Goal: Complete application form

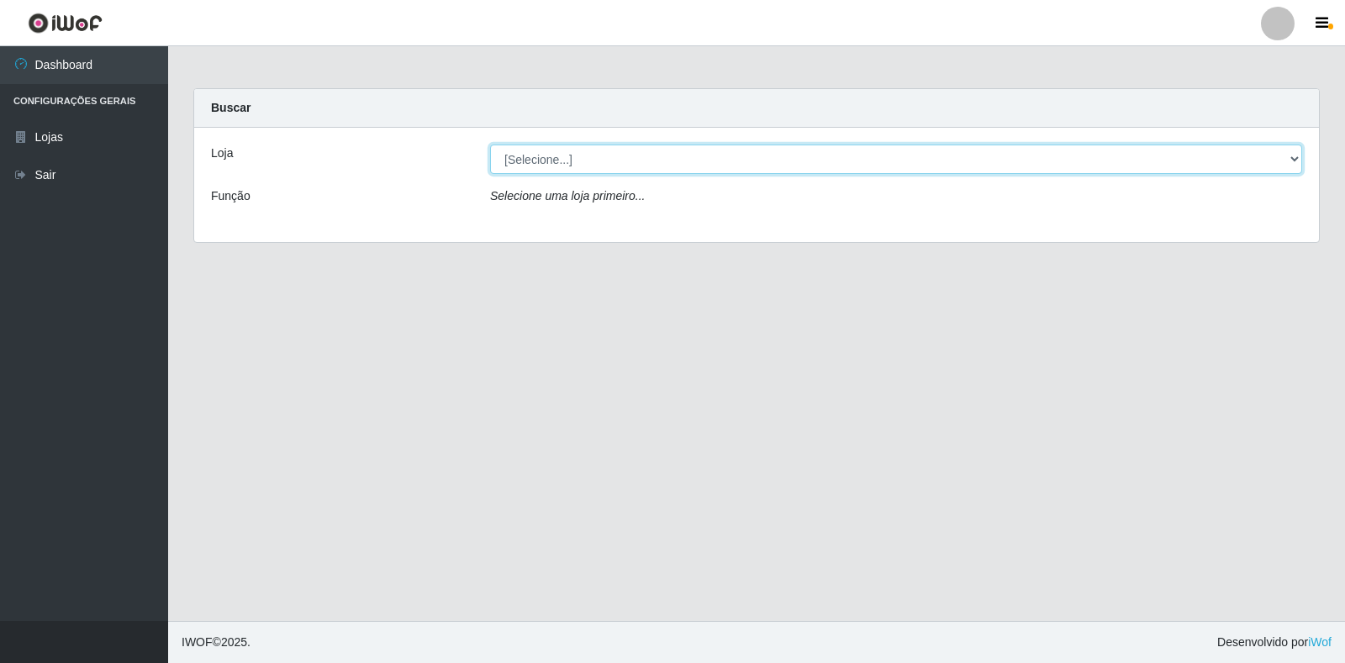
click at [599, 160] on select "[Selecione...] Atacado Vem - Loja 30 Laranjeiras Velha" at bounding box center [896, 159] width 812 height 29
select select "495"
click at [490, 145] on select "[Selecione...] Atacado Vem - Loja 30 Laranjeiras Velha" at bounding box center [896, 159] width 812 height 29
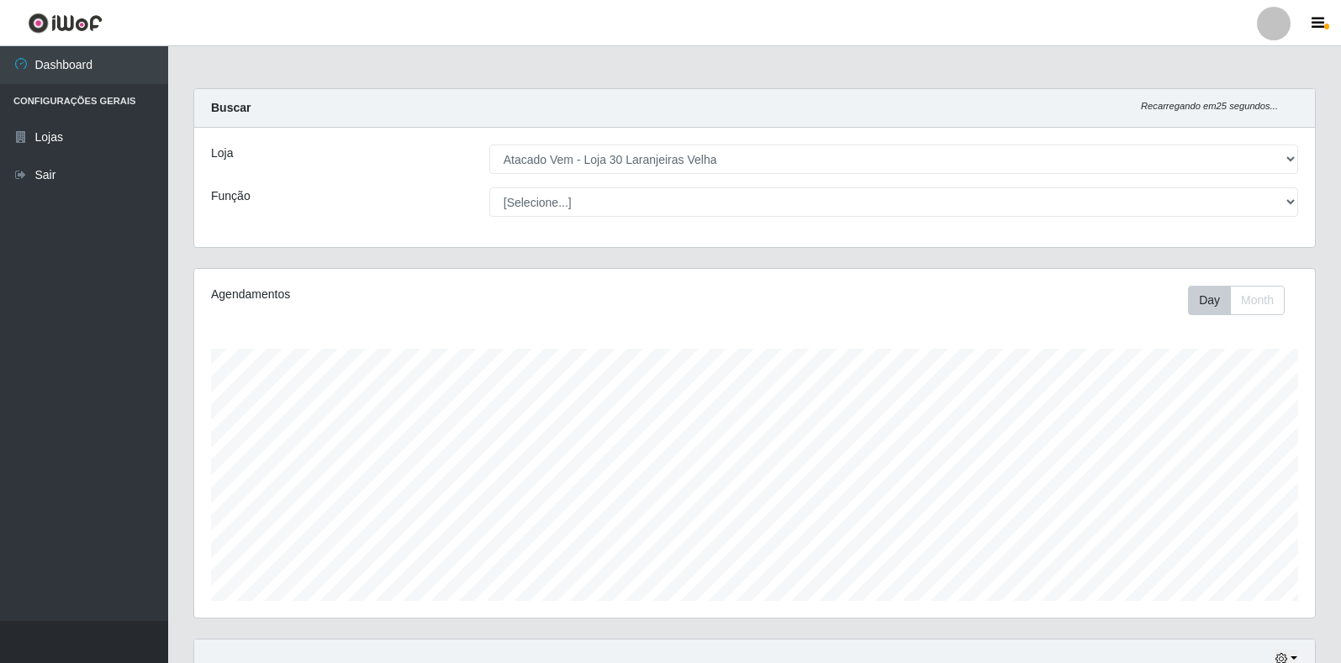
click at [604, 218] on div "Loja [Selecione...] Atacado Vem - Loja 30 Laranjeiras Velha Função [Selecione..…" at bounding box center [754, 187] width 1120 height 119
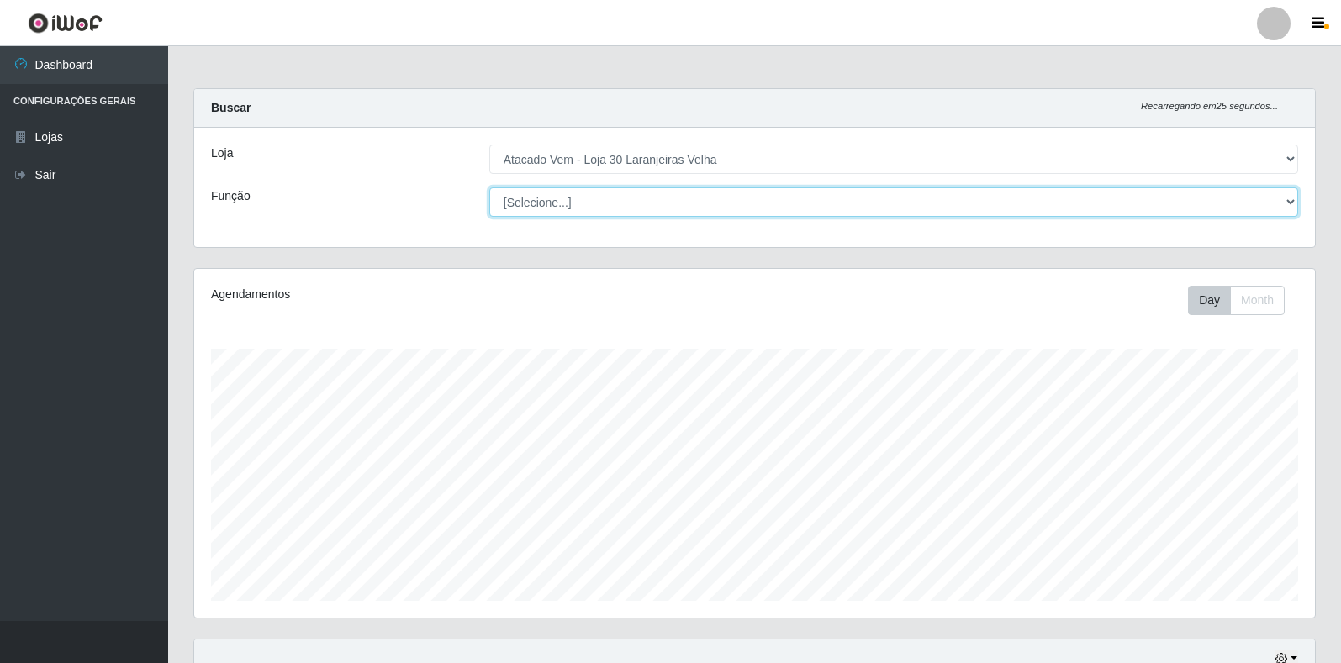
click at [609, 212] on select "[Selecione...] Repositor Repositor + Repositor ++" at bounding box center [893, 201] width 809 height 29
click at [489, 187] on select "[Selecione...] Repositor Repositor + Repositor ++" at bounding box center [893, 201] width 809 height 29
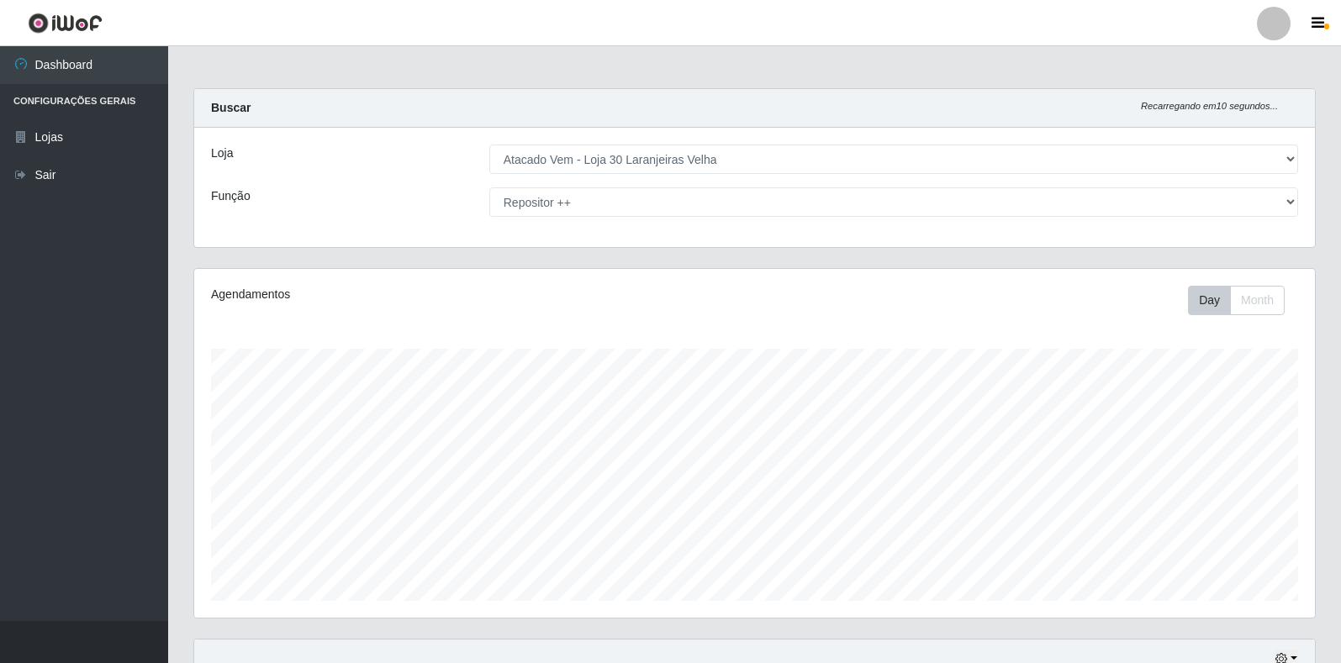
click at [588, 220] on div "Loja [Selecione...] Atacado Vem - Loja 30 Laranjeiras Velha Função [Selecione..…" at bounding box center [754, 187] width 1120 height 119
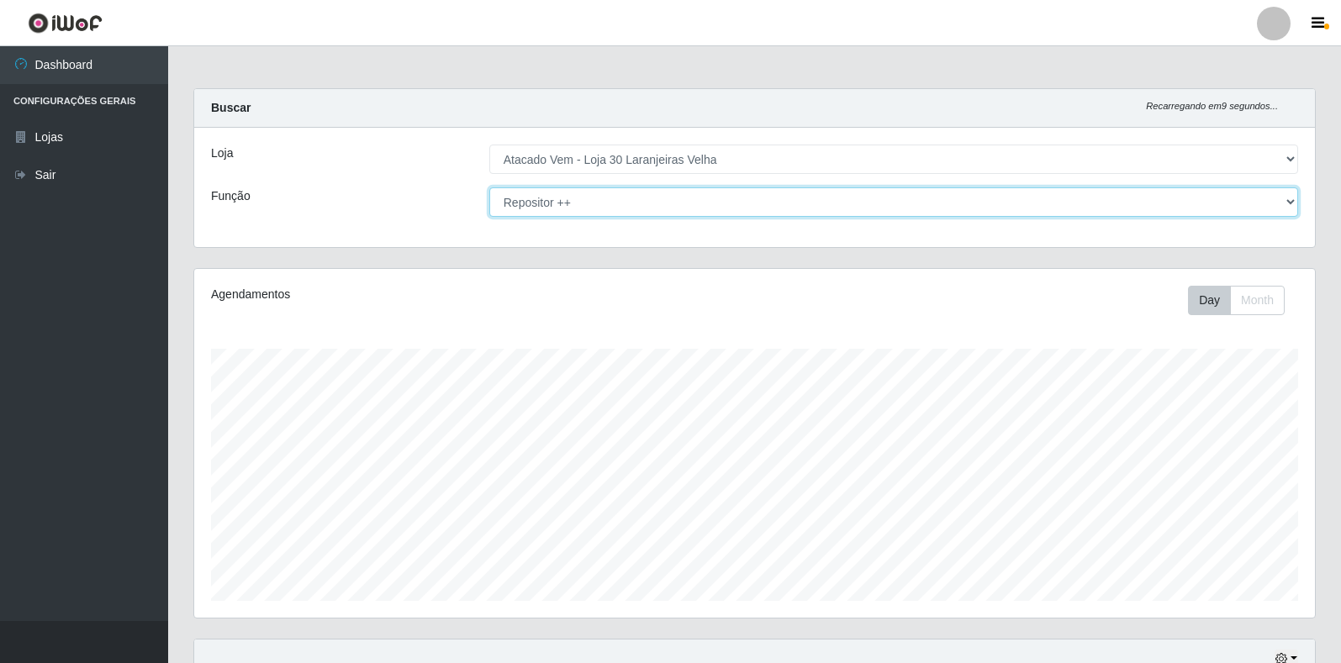
click at [594, 207] on select "[Selecione...] Repositor Repositor + Repositor ++" at bounding box center [893, 201] width 809 height 29
click at [489, 187] on select "[Selecione...] Repositor Repositor + Repositor ++" at bounding box center [893, 201] width 809 height 29
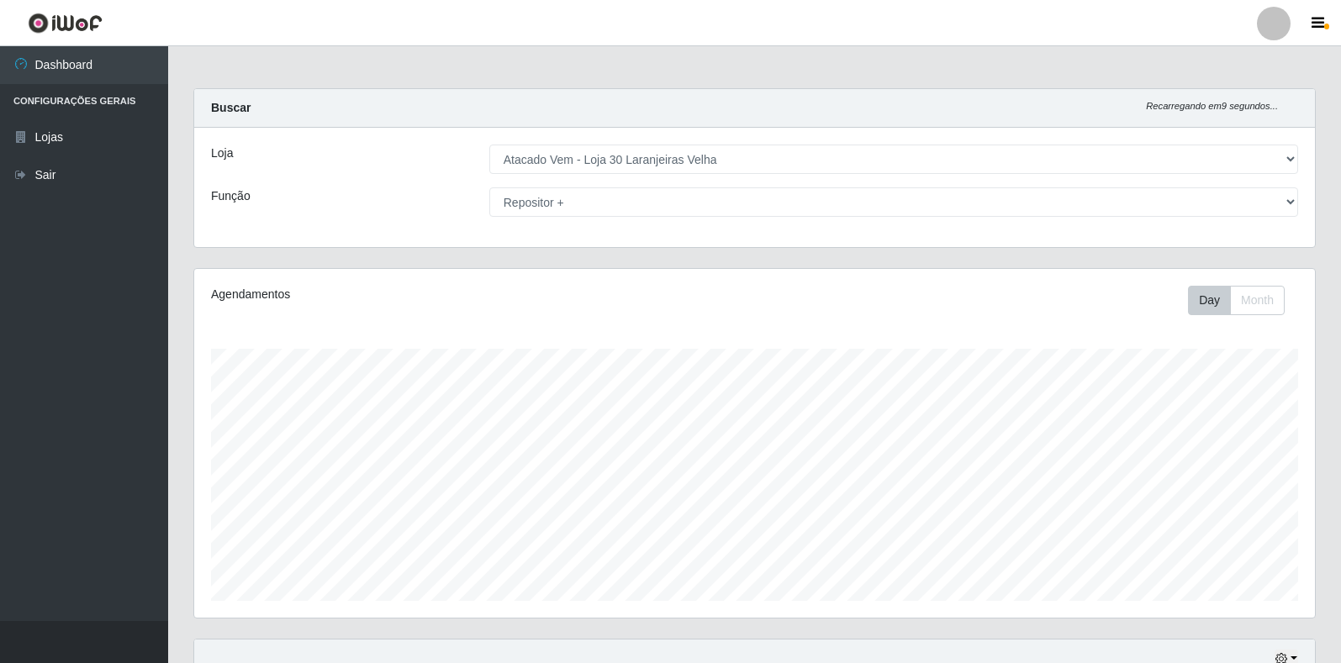
click at [602, 221] on div "Loja [Selecione...] Atacado Vem - Loja 30 Laranjeiras Velha Função [Selecione..…" at bounding box center [754, 187] width 1120 height 119
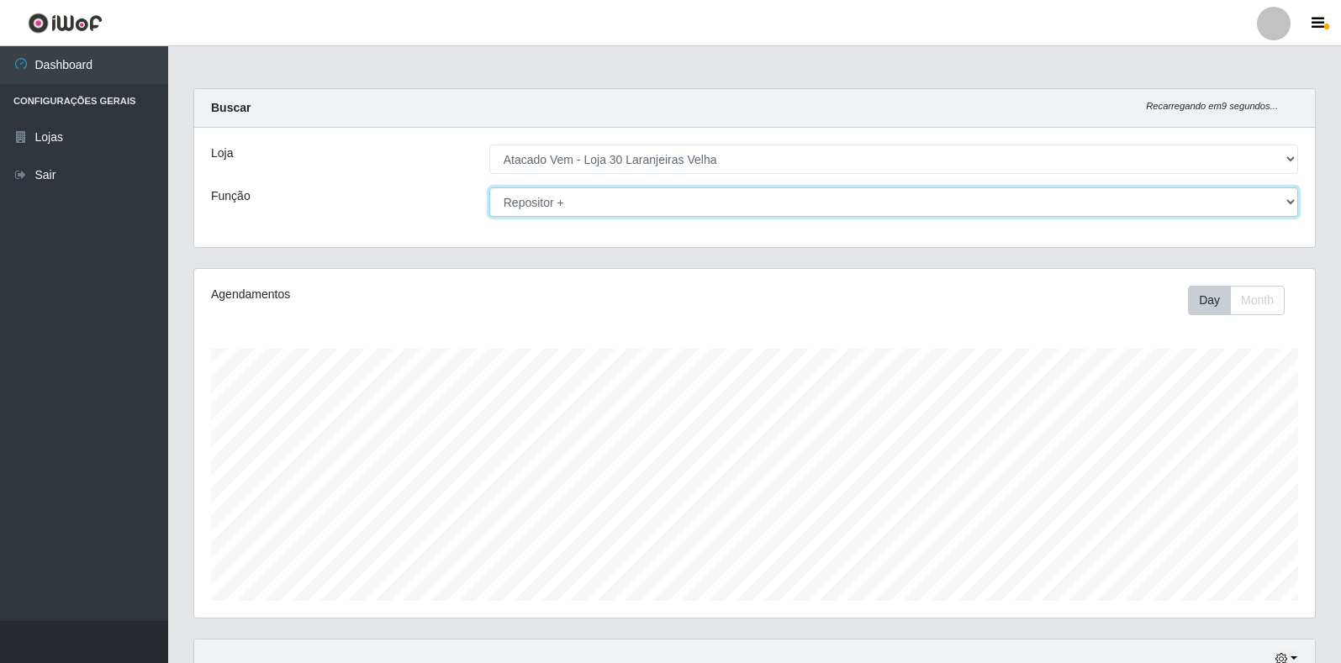
click at [609, 205] on select "[Selecione...] Repositor Repositor + Repositor ++" at bounding box center [893, 201] width 809 height 29
click at [489, 187] on select "[Selecione...] Repositor Repositor + Repositor ++" at bounding box center [893, 201] width 809 height 29
click at [598, 203] on select "[Selecione...] Repositor Repositor + Repositor ++" at bounding box center [893, 201] width 809 height 29
select select "[Selecione...]"
click at [489, 187] on select "[Selecione...] Repositor Repositor + Repositor ++" at bounding box center [893, 201] width 809 height 29
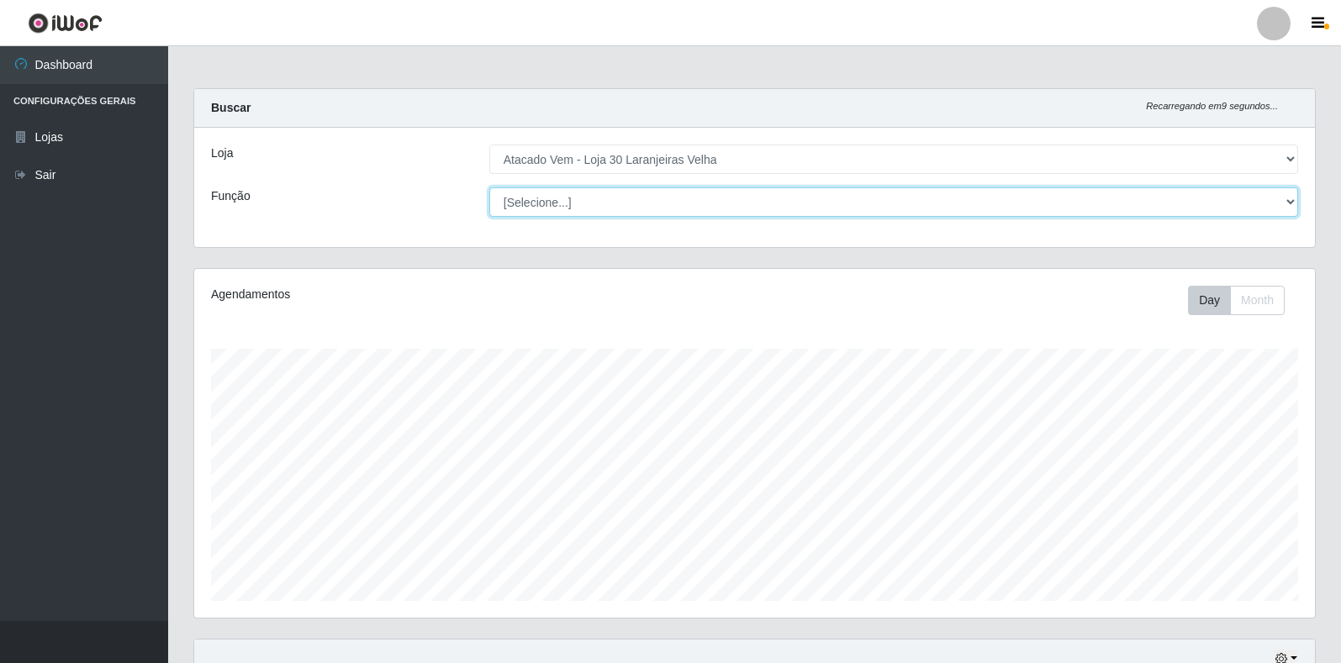
click at [714, 216] on select "[Selecione...] Repositor Repositor + Repositor ++" at bounding box center [893, 201] width 809 height 29
click at [489, 187] on select "[Selecione...] Repositor Repositor + Repositor ++" at bounding box center [893, 201] width 809 height 29
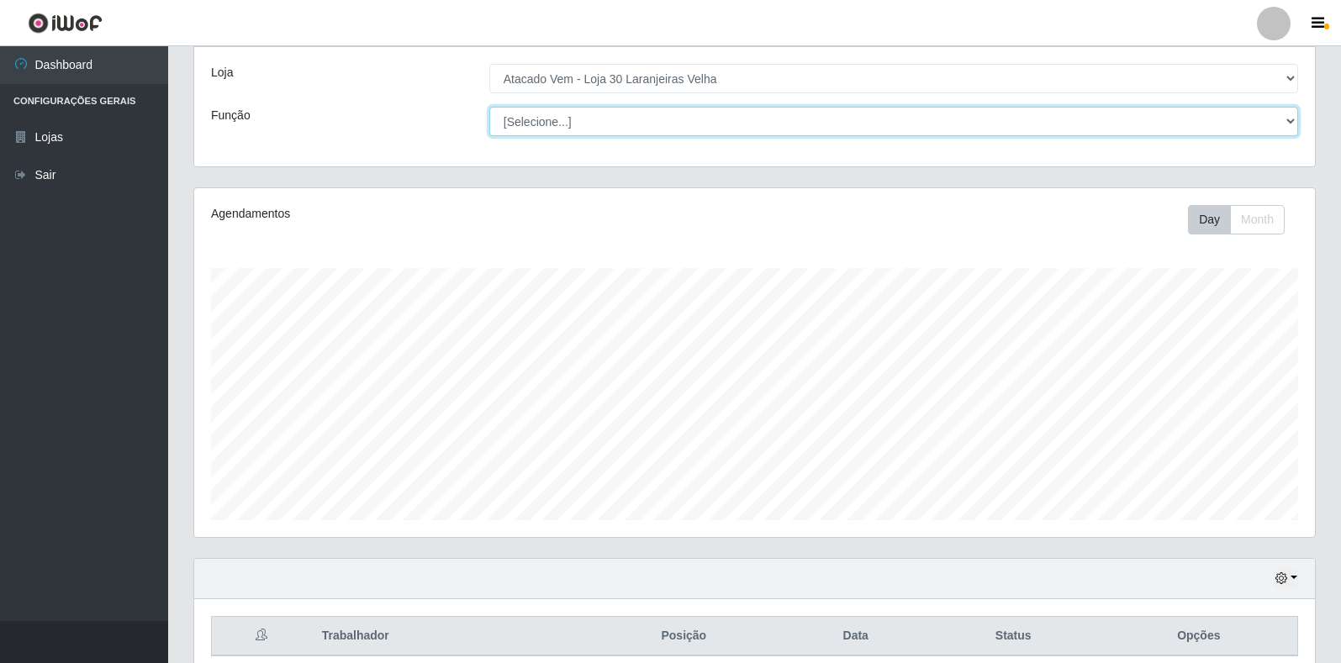
scroll to position [154, 0]
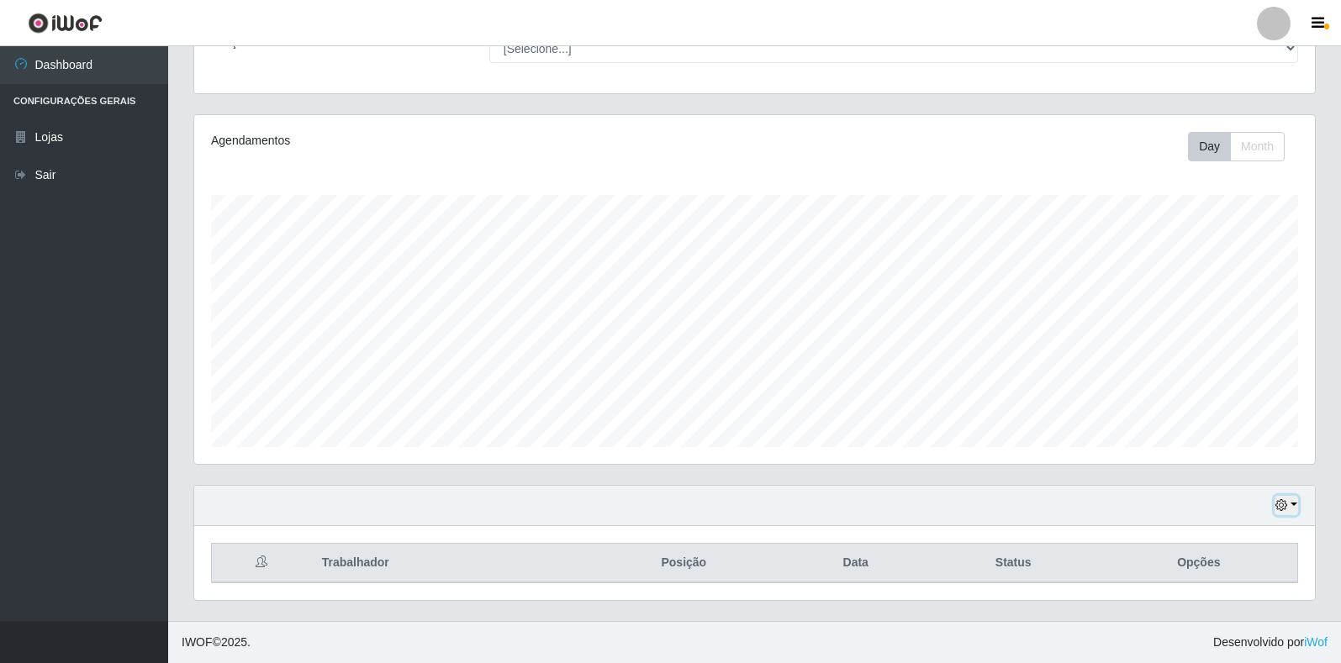
click at [1280, 506] on icon "button" at bounding box center [1281, 505] width 12 height 12
click at [1231, 406] on button "3 dias" at bounding box center [1230, 407] width 133 height 35
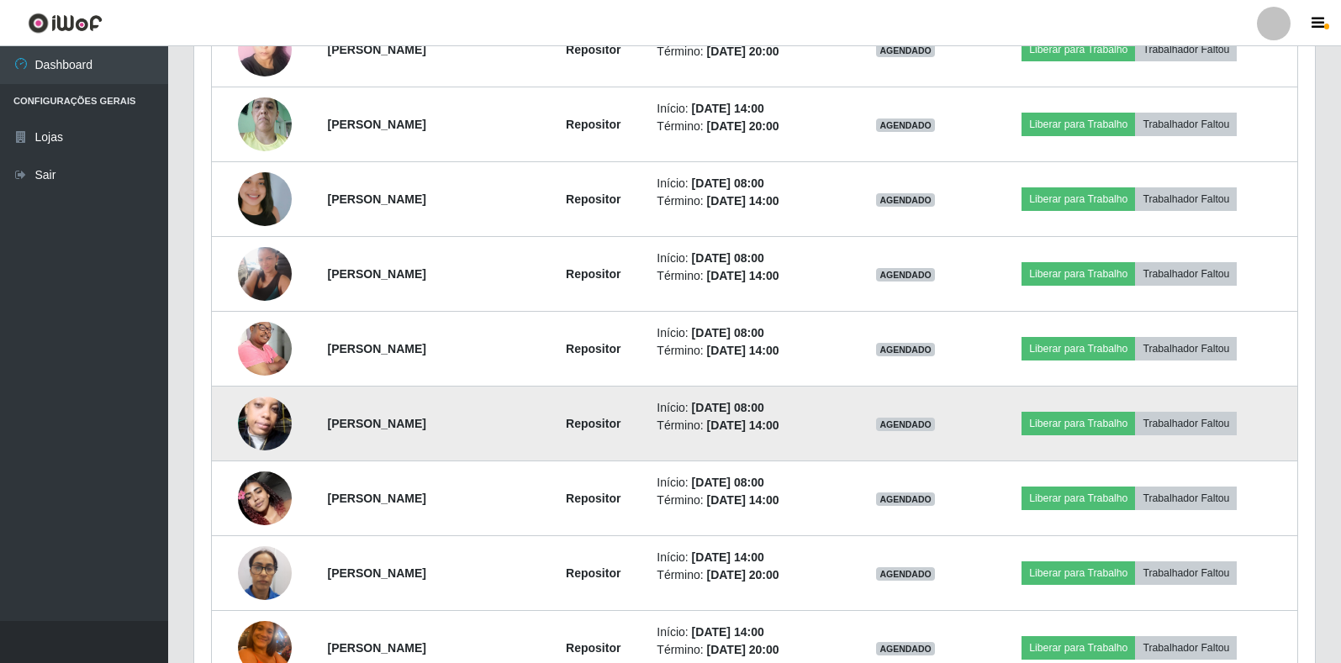
scroll to position [1425, 0]
